Goal: Task Accomplishment & Management: Use online tool/utility

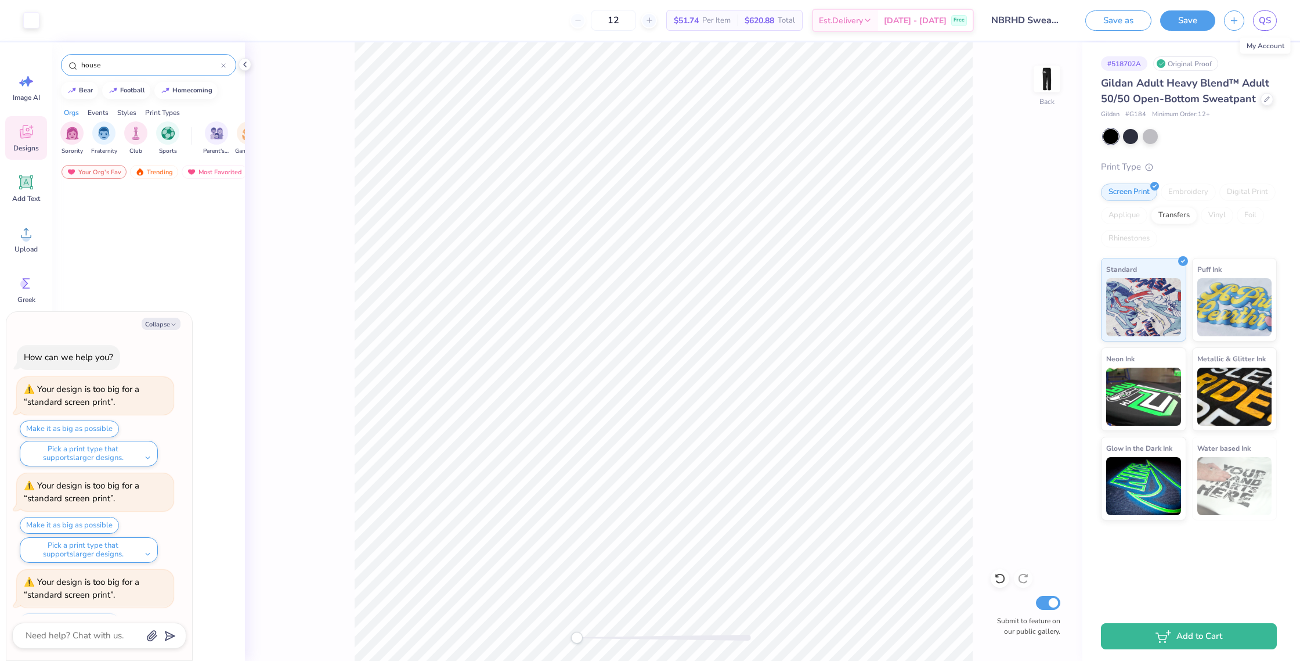
scroll to position [1095, 0]
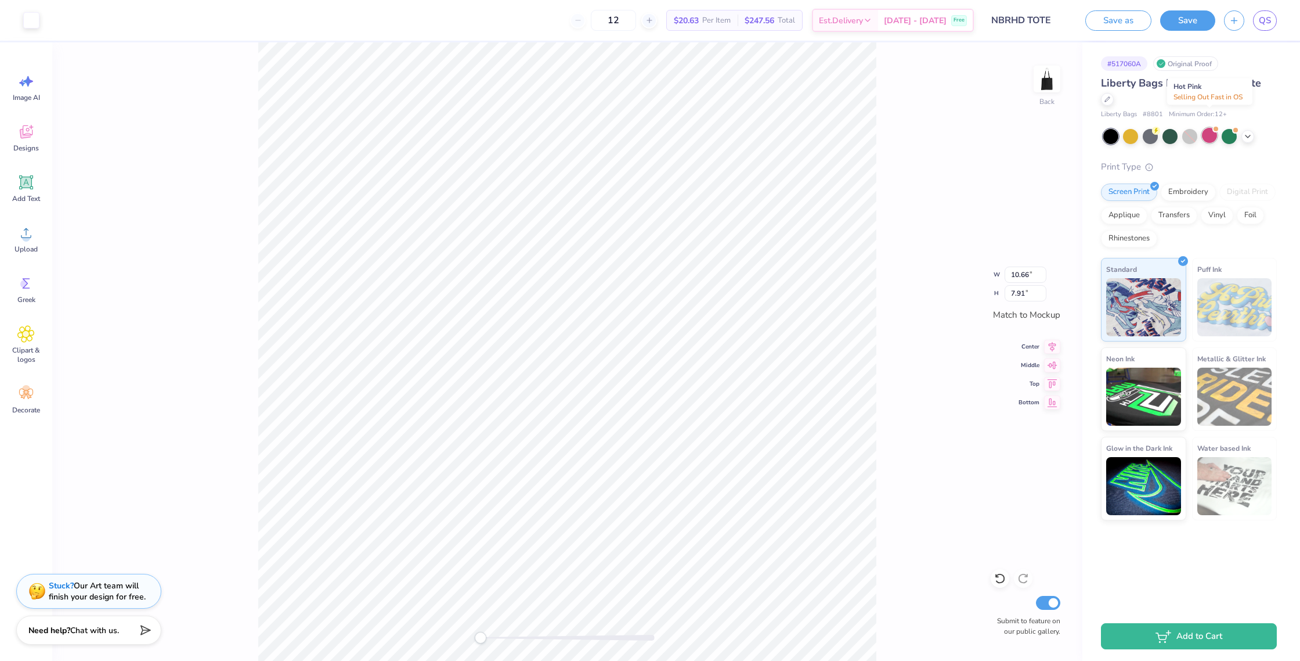
click at [1214, 128] on div at bounding box center [1209, 135] width 15 height 15
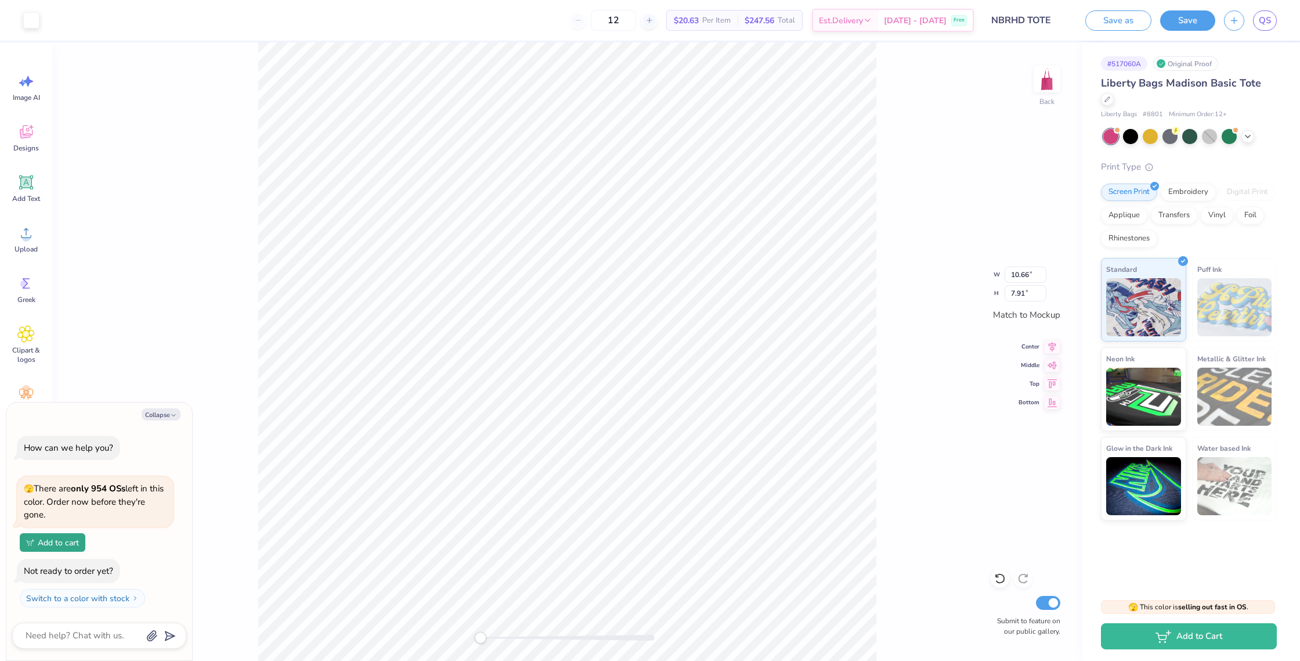
scroll to position [57, 0]
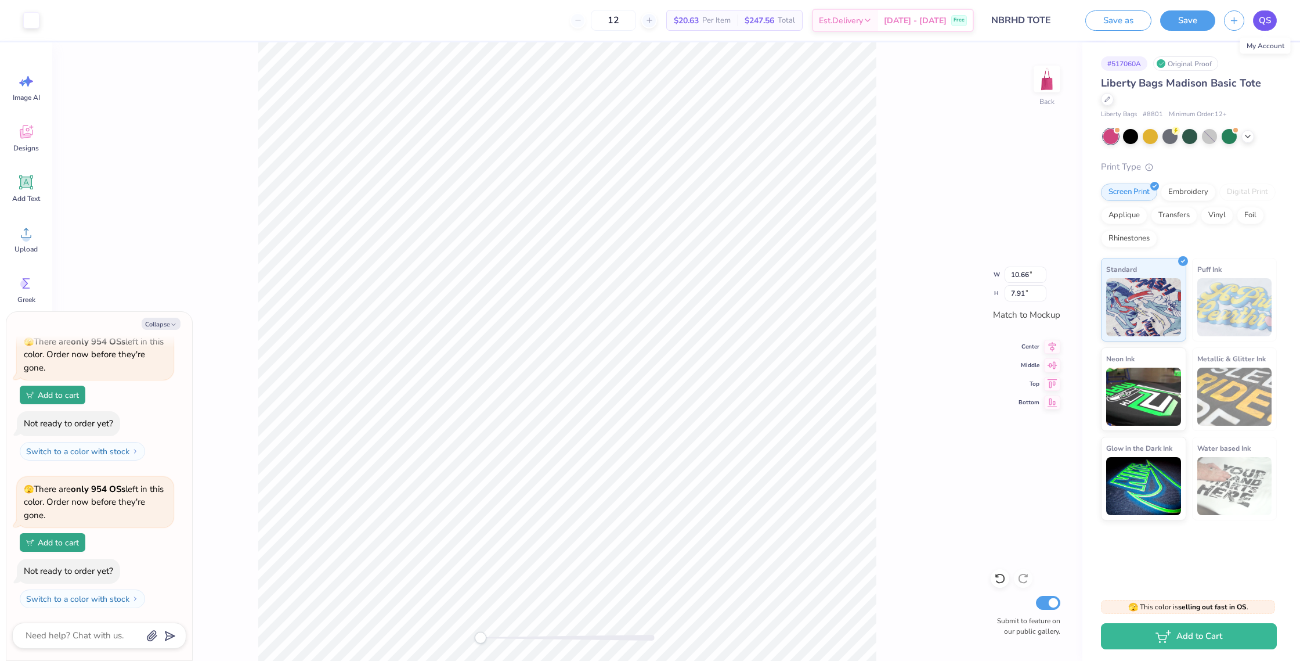
click at [1267, 24] on span "QS" at bounding box center [1265, 20] width 12 height 13
click at [1188, 24] on button "Save" at bounding box center [1187, 19] width 55 height 20
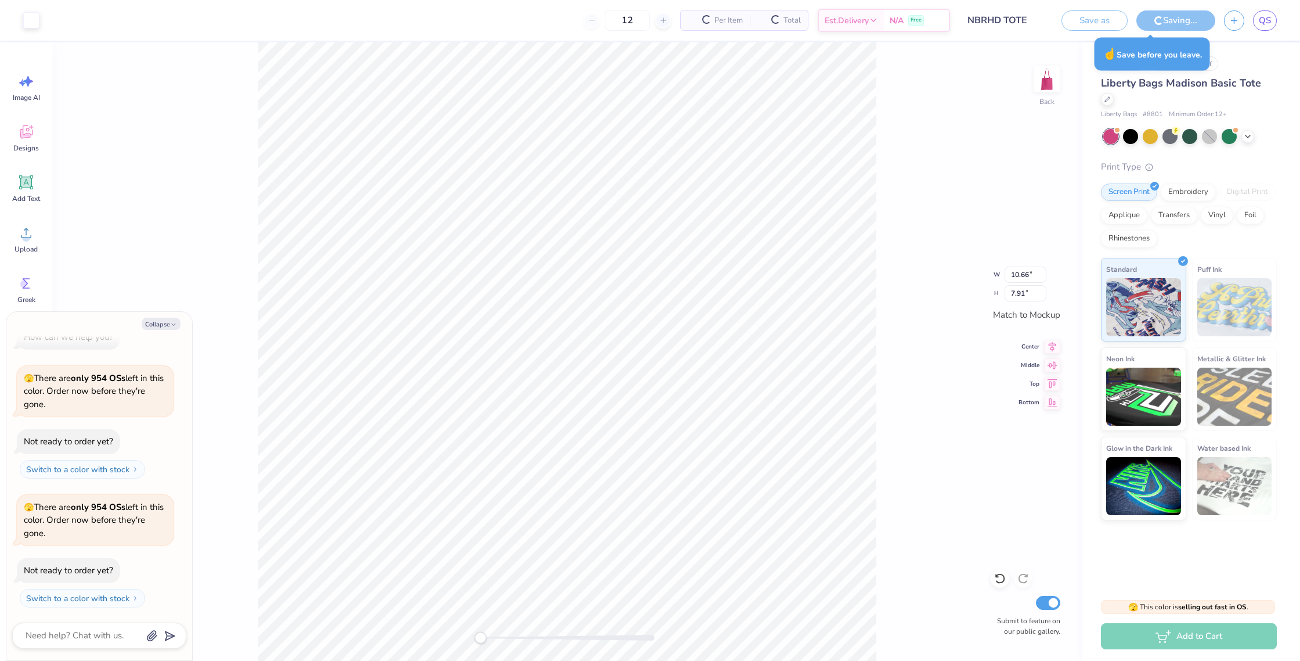
scroll to position [20, 0]
type textarea "x"
click at [1272, 21] on link "QS" at bounding box center [1265, 20] width 24 height 20
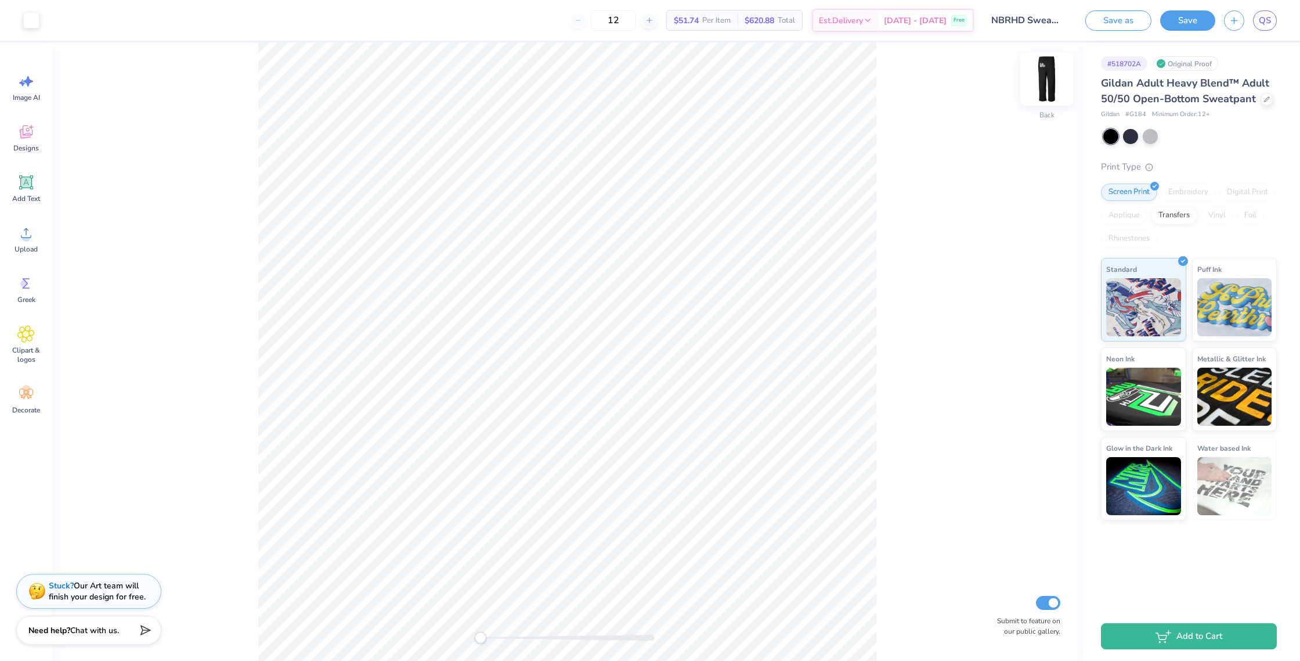
click at [1052, 86] on img at bounding box center [1047, 79] width 46 height 46
click at [1272, 25] on link "QS" at bounding box center [1265, 20] width 24 height 20
